Goal: Communication & Community: Answer question/provide support

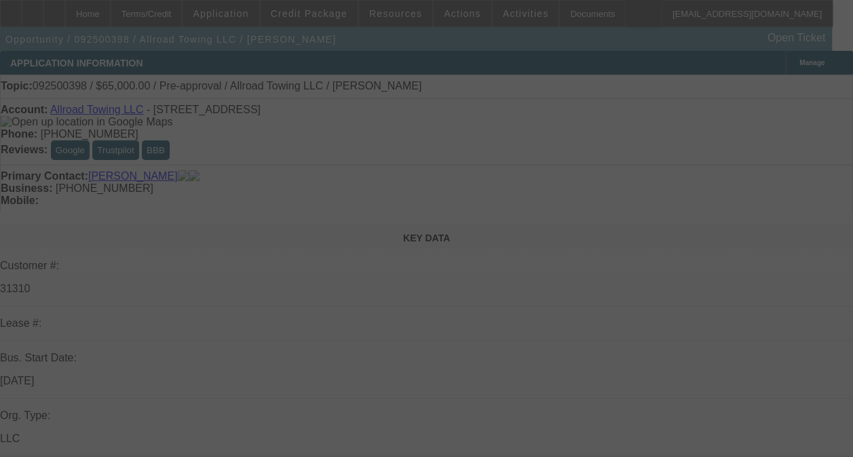
click at [771, 198] on div at bounding box center [426, 228] width 853 height 457
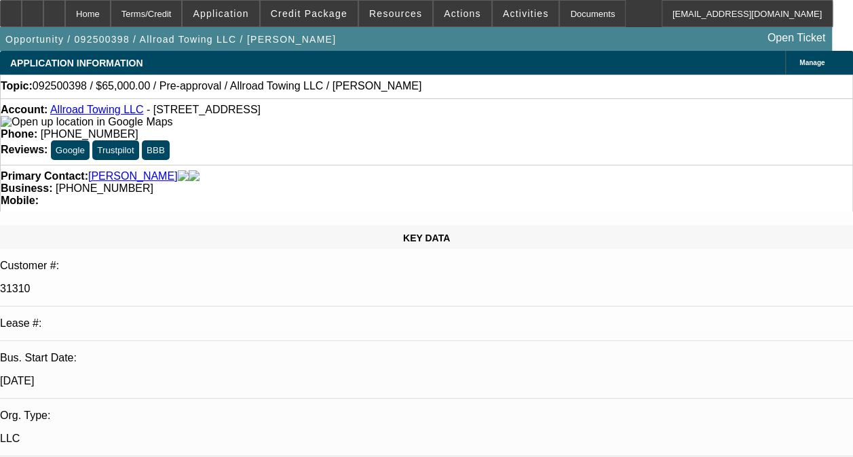
select select "0"
select select "2"
select select "0.1"
radio input "true"
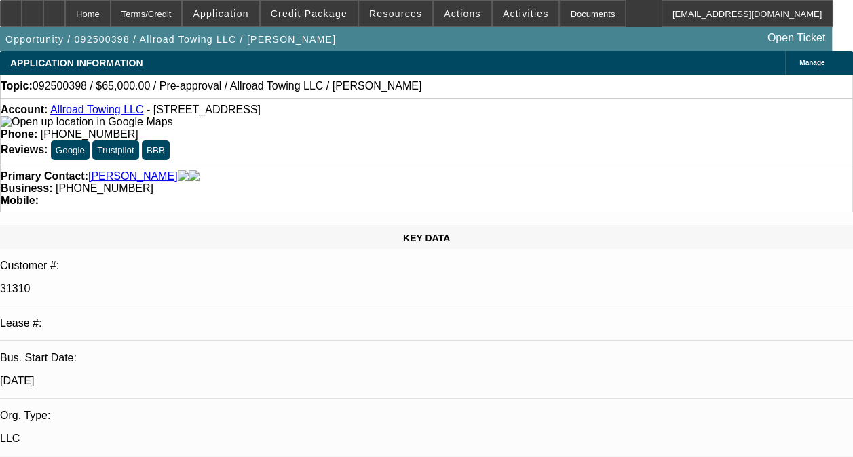
select select "1"
select select "2"
select select "4"
type textarea "NO INFO/NO DEAL BOOKED IN LP"
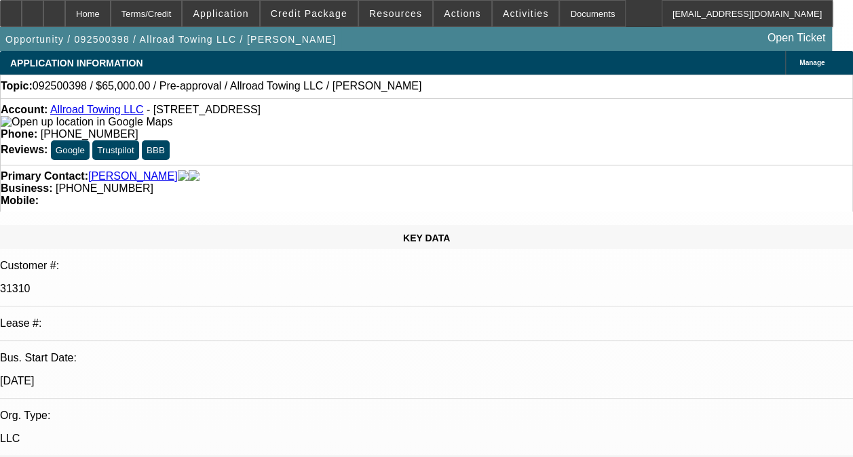
radio input "true"
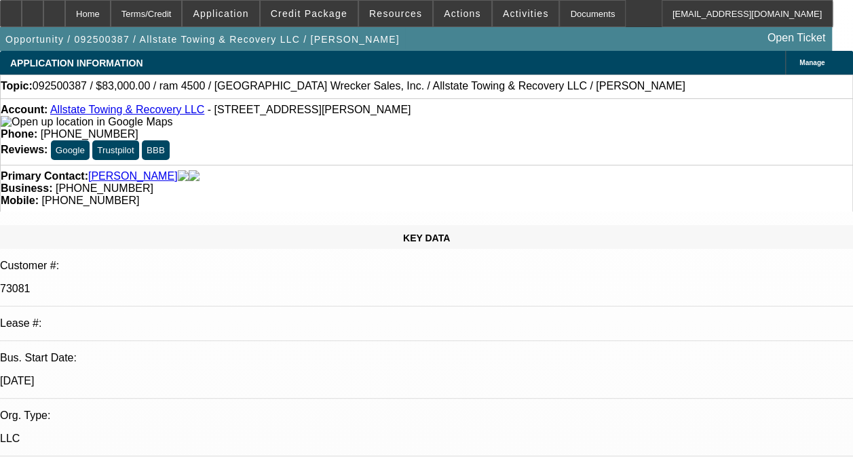
select select "0"
select select "2"
select select "0"
select select "2"
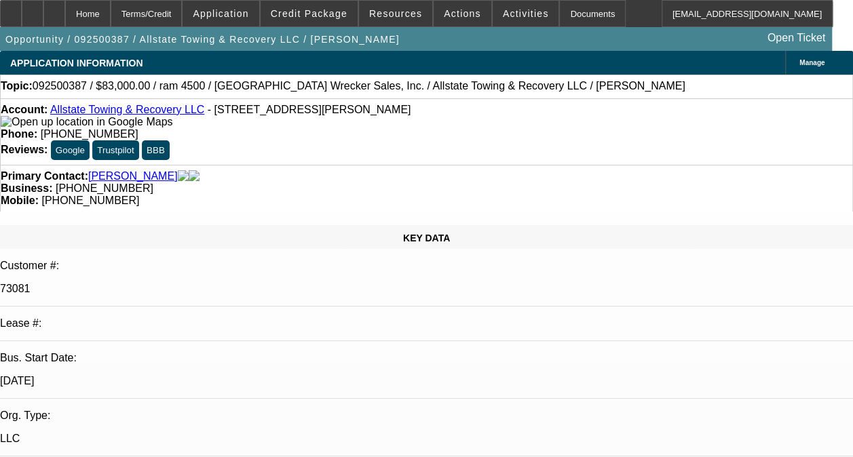
select select "0"
select select "1"
select select "2"
select select "6"
select select "1"
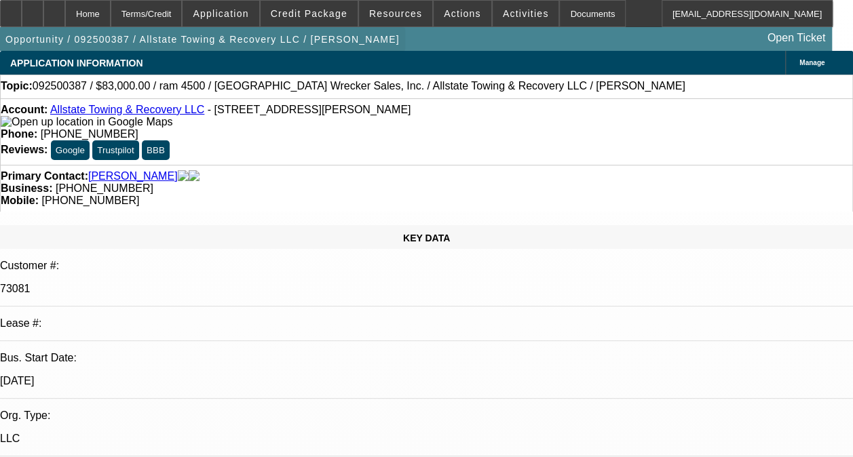
select select "2"
select select "6"
radio input "true"
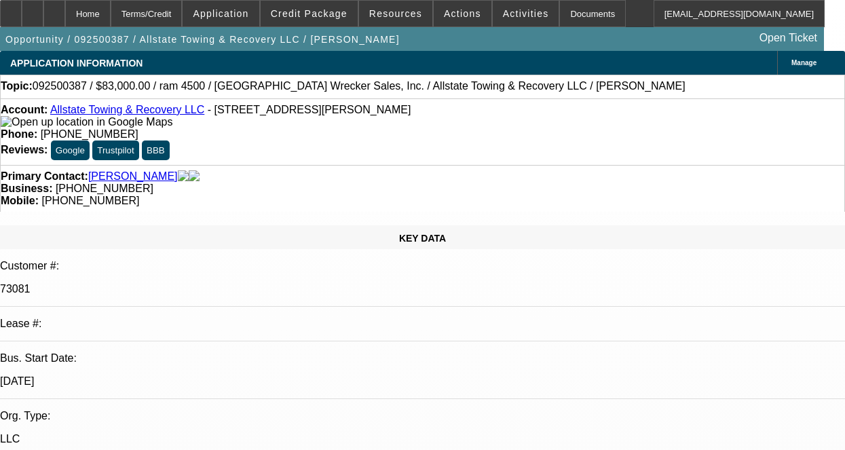
scroll to position [28, 0]
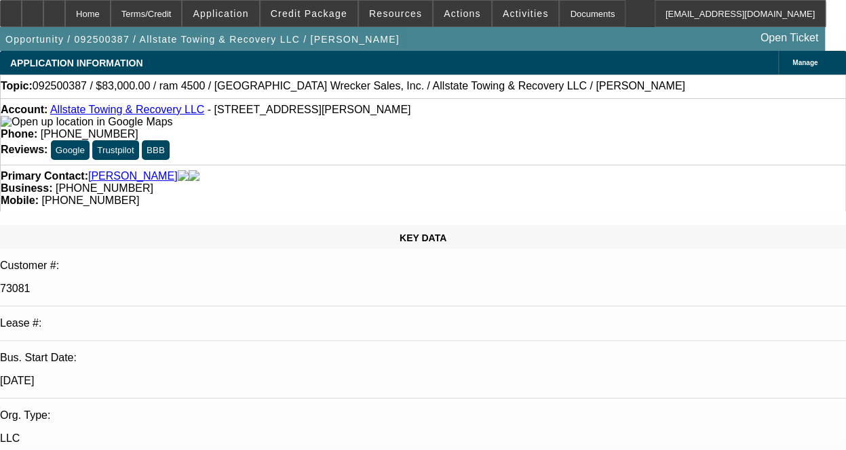
scroll to position [95, 0]
type textarea "-04 CONTRACT IS A NEW DEAL ON ONGOING ACH. NO ISSUES YET. HOWEVERE THE -01 HAD …"
radio input "true"
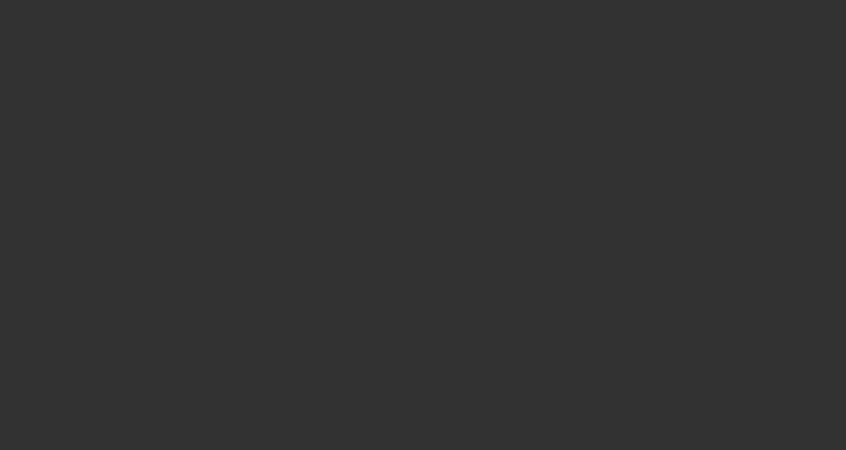
scroll to position [0, 0]
